Goal: Task Accomplishment & Management: Manage account settings

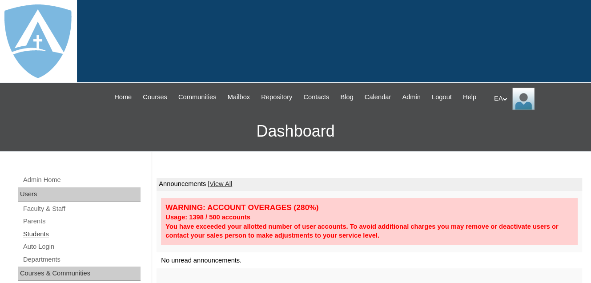
click at [39, 240] on link "Students" at bounding box center [81, 234] width 118 height 11
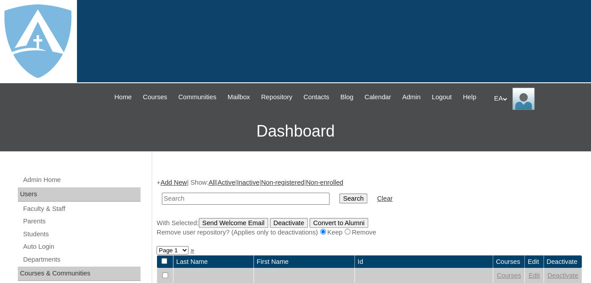
scroll to position [178, 0]
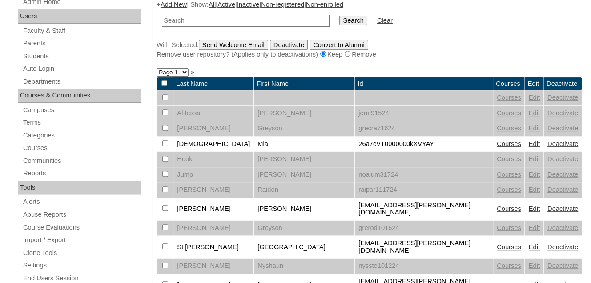
click at [190, 27] on input "text" at bounding box center [246, 21] width 168 height 12
type input "Jayce"
click at [340, 25] on input "Search" at bounding box center [354, 21] width 28 height 10
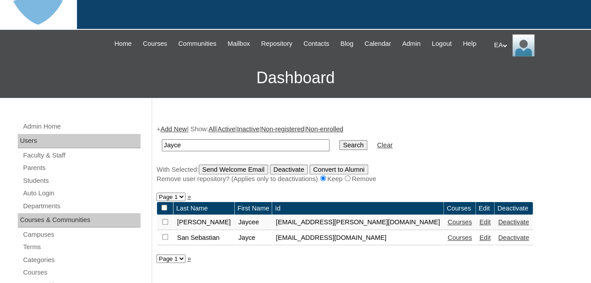
scroll to position [134, 0]
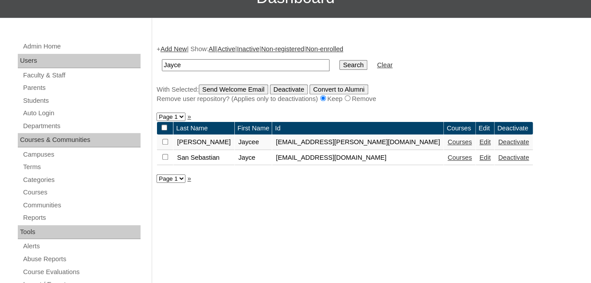
click at [448, 161] on link "Courses" at bounding box center [460, 157] width 24 height 7
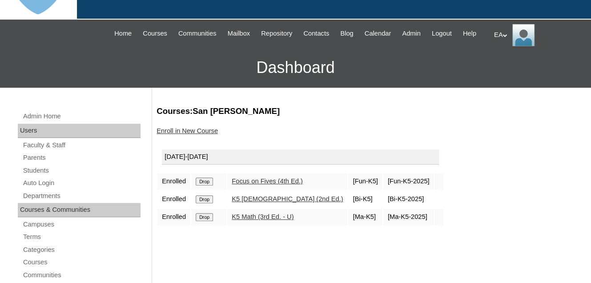
scroll to position [134, 0]
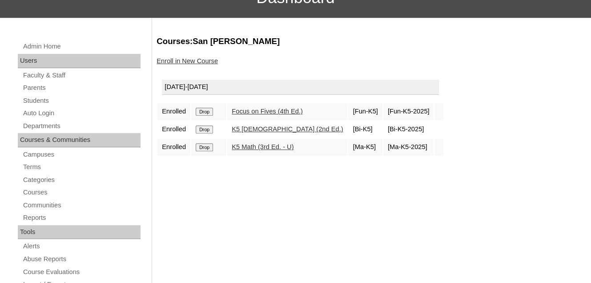
click at [206, 151] on input "Drop" at bounding box center [204, 147] width 17 height 8
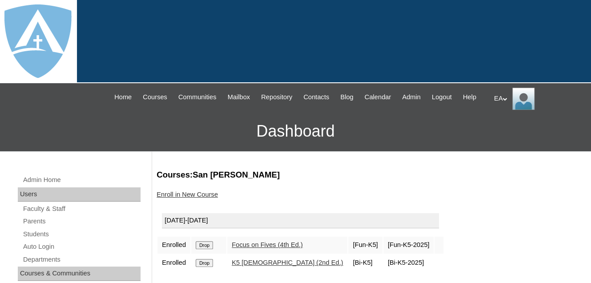
scroll to position [89, 0]
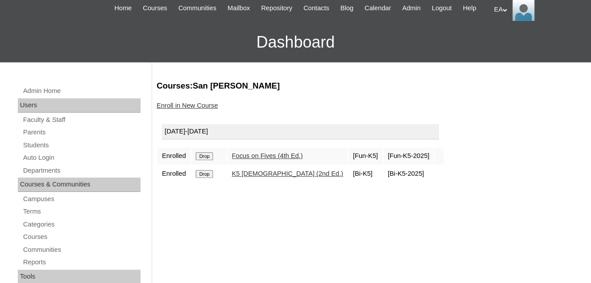
click at [202, 178] on input "Drop" at bounding box center [204, 174] width 17 height 8
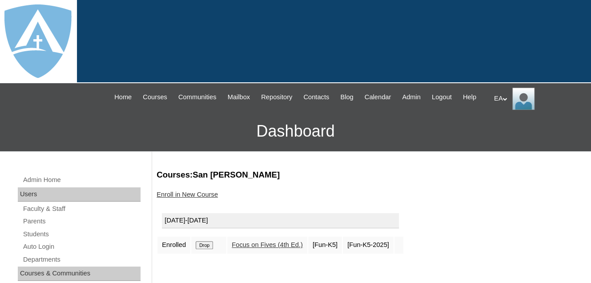
click at [205, 249] on input "Drop" at bounding box center [204, 245] width 17 height 8
click at [207, 249] on input "Drop" at bounding box center [204, 245] width 17 height 8
